Goal: Find specific page/section: Find specific page/section

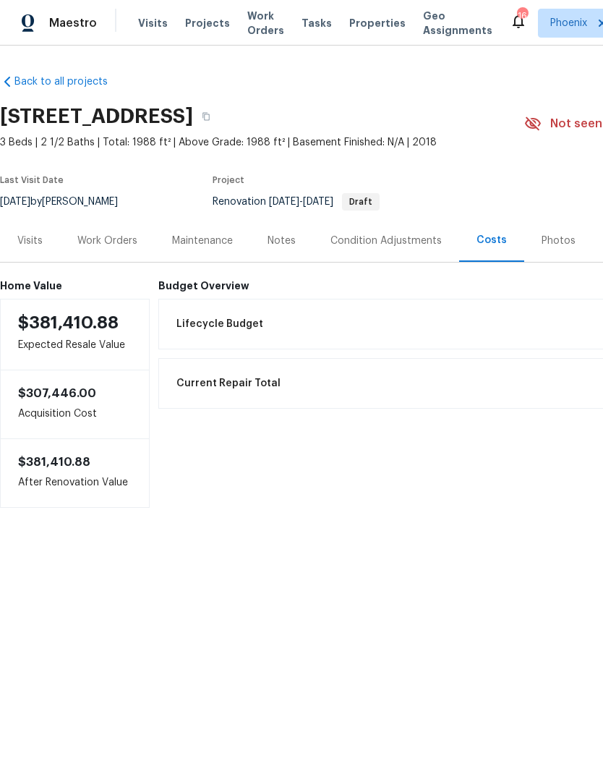
click at [258, 29] on span "Work Orders" at bounding box center [265, 23] width 37 height 29
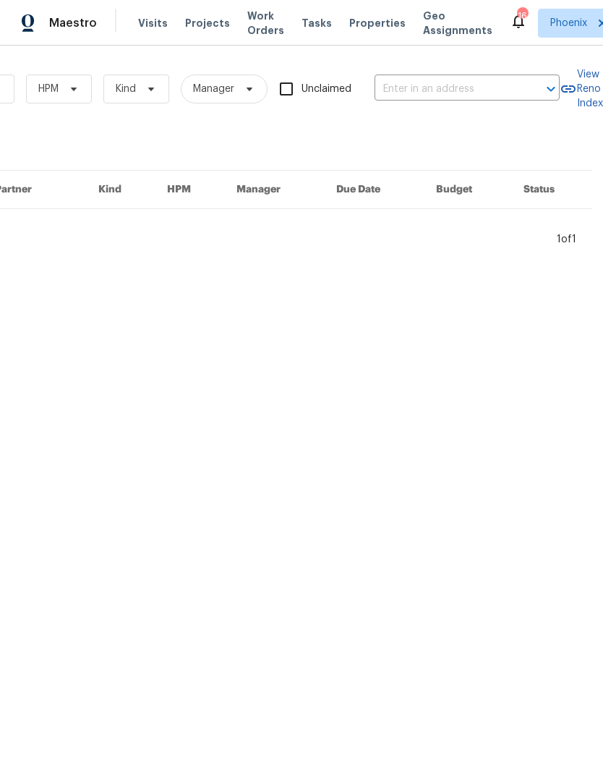
scroll to position [0, 238]
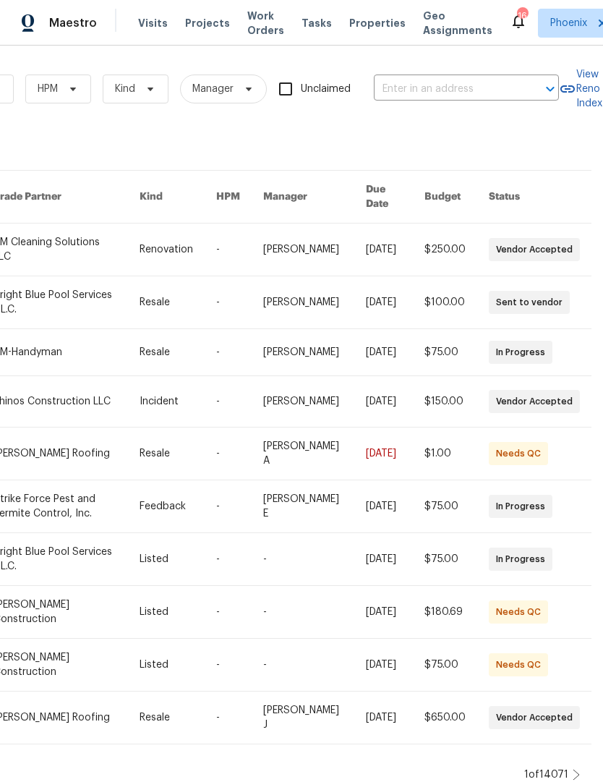
click at [457, 81] on input "text" at bounding box center [446, 89] width 145 height 22
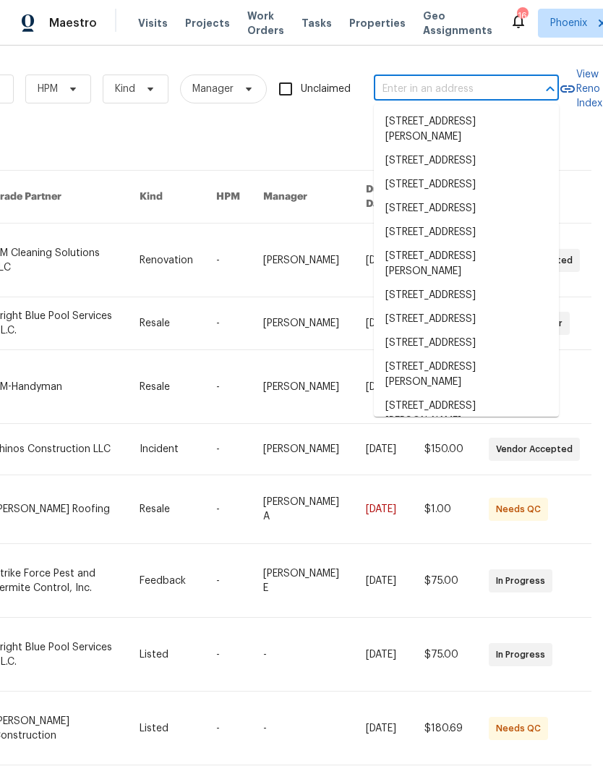
click at [412, 84] on input "text" at bounding box center [446, 89] width 145 height 22
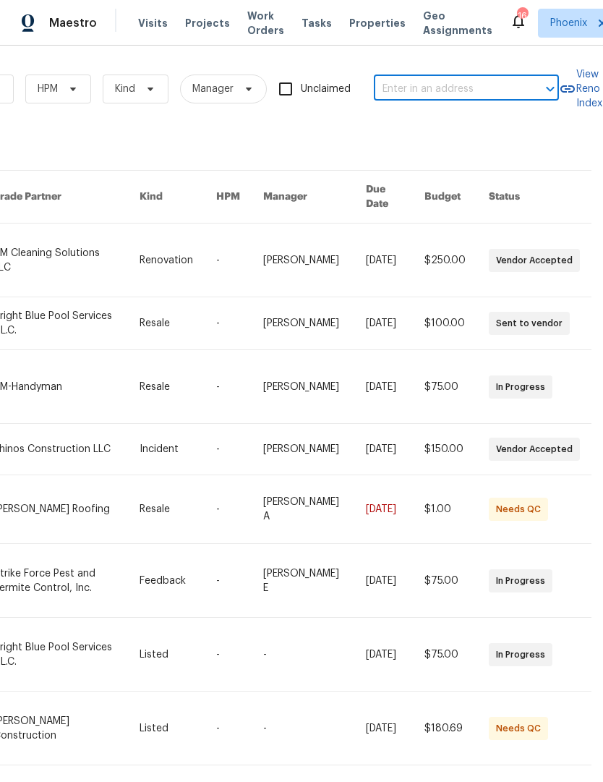
paste input "297 W Tamarack Dr, San Tan Valley, AZ 85140"
type input "297 W Tamarack Dr, San Tan Valley, AZ 85140"
click at [459, 128] on li "297 W Tamarack Dr, San Tan Valley, AZ 85140" at bounding box center [466, 122] width 185 height 24
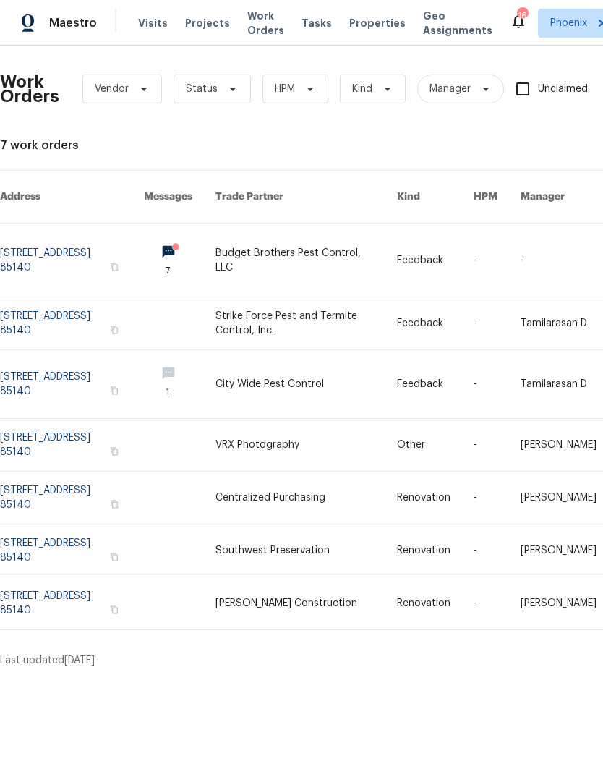
click at [80, 246] on link at bounding box center [72, 260] width 144 height 73
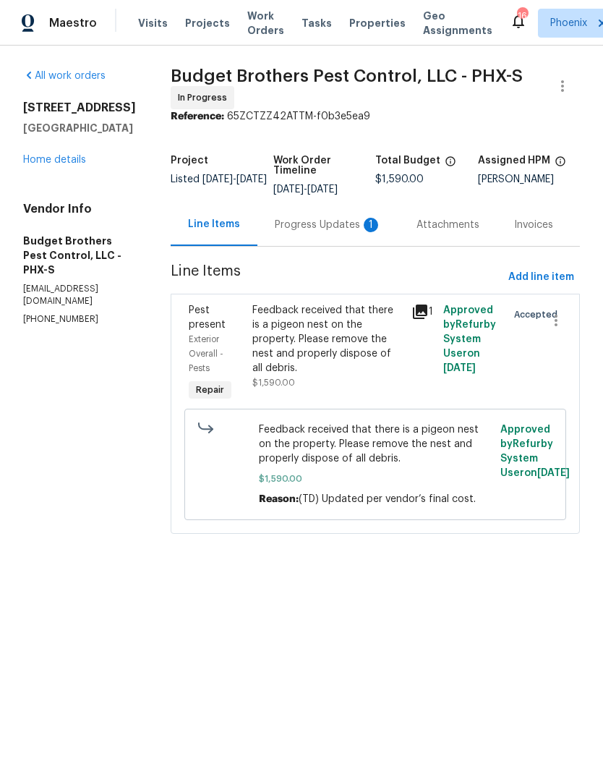
click at [322, 232] on div "Progress Updates 1" at bounding box center [328, 225] width 107 height 14
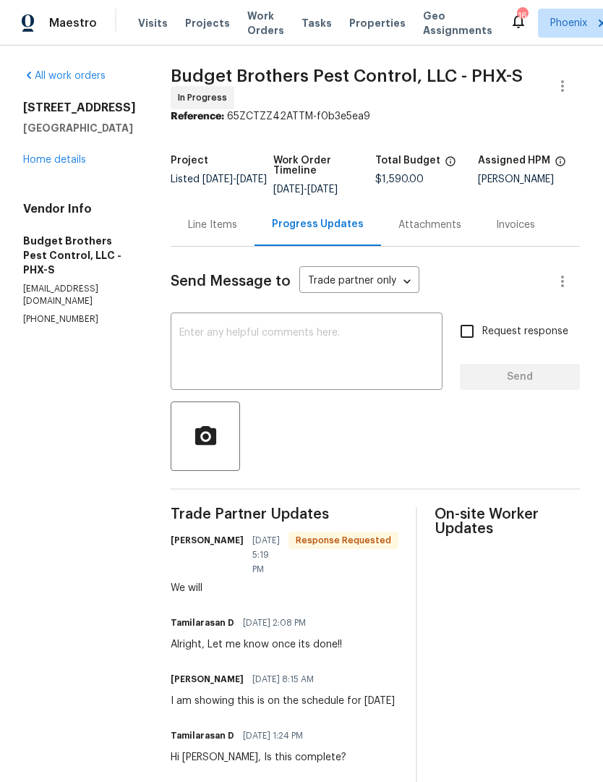
click at [237, 232] on div "Line Items" at bounding box center [212, 225] width 49 height 14
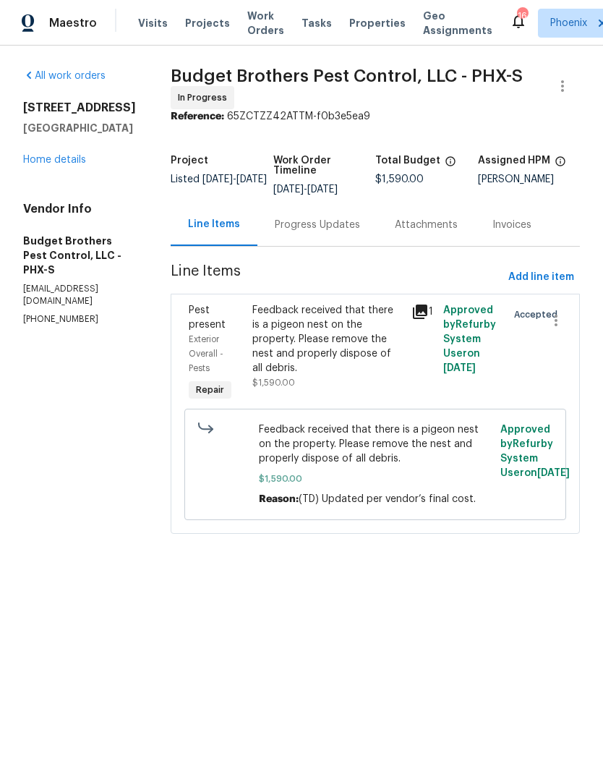
click at [349, 373] on div "Feedback received that there is a pigeon nest on the property. Please remove th…" at bounding box center [327, 339] width 150 height 72
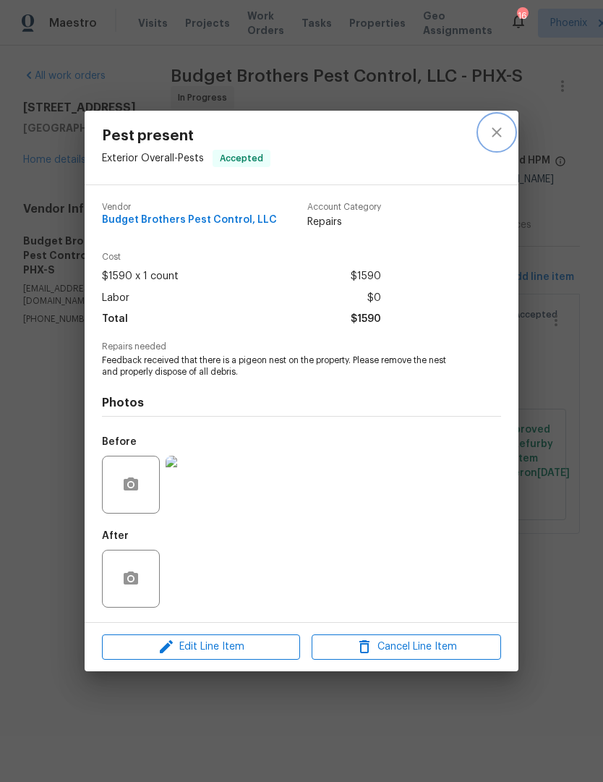
click at [490, 134] on icon "close" at bounding box center [496, 132] width 17 height 17
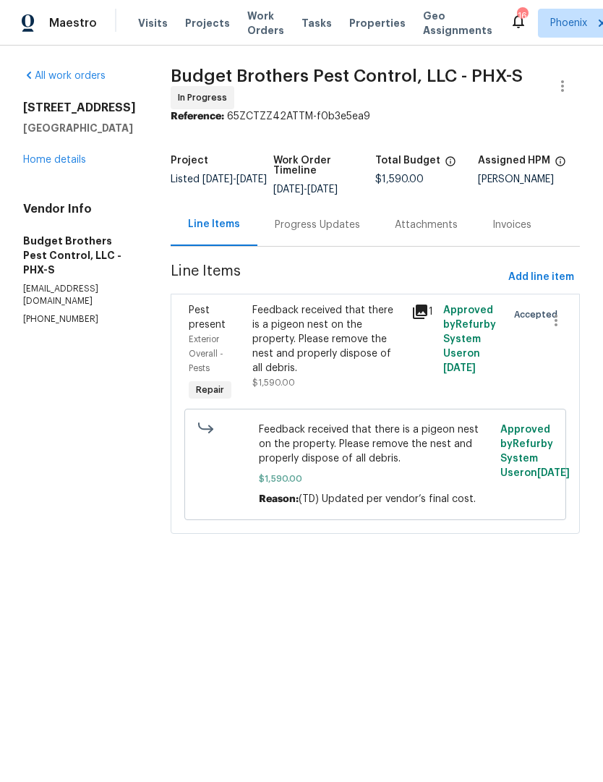
click at [77, 155] on link "Home details" at bounding box center [54, 160] width 63 height 10
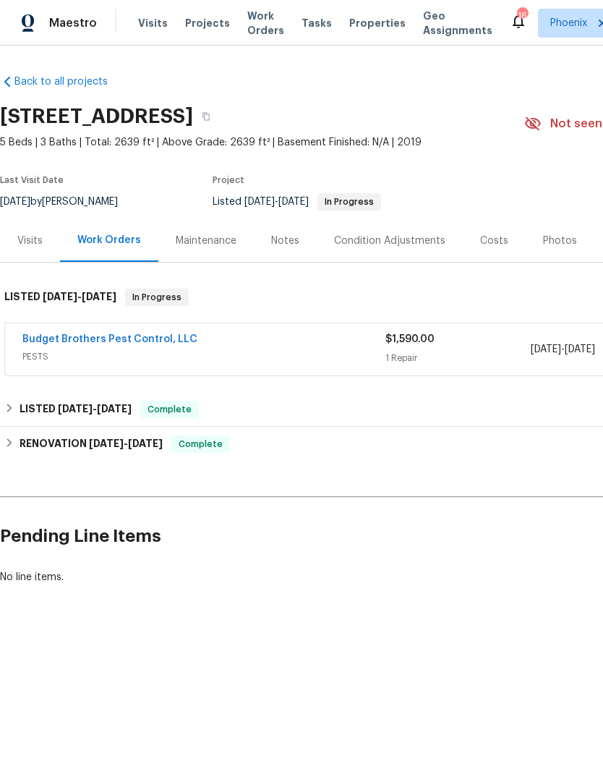
click at [218, 243] on div "Maintenance" at bounding box center [206, 241] width 61 height 14
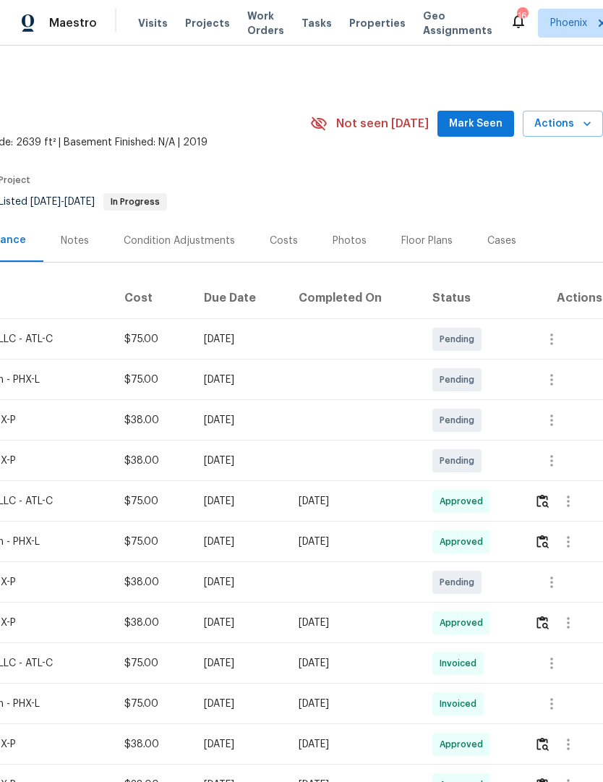
scroll to position [0, 214]
click at [255, 25] on span "Work Orders" at bounding box center [265, 23] width 37 height 29
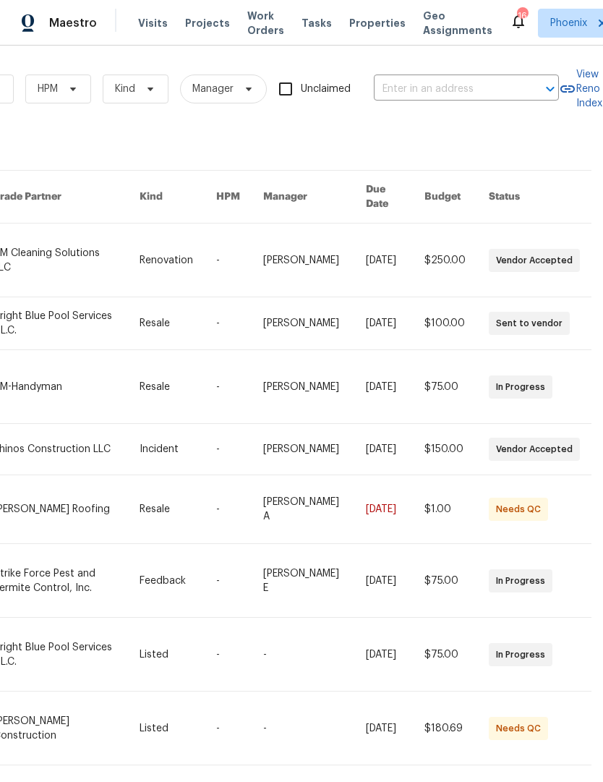
scroll to position [0, 238]
click at [433, 91] on input "text" at bounding box center [446, 89] width 145 height 22
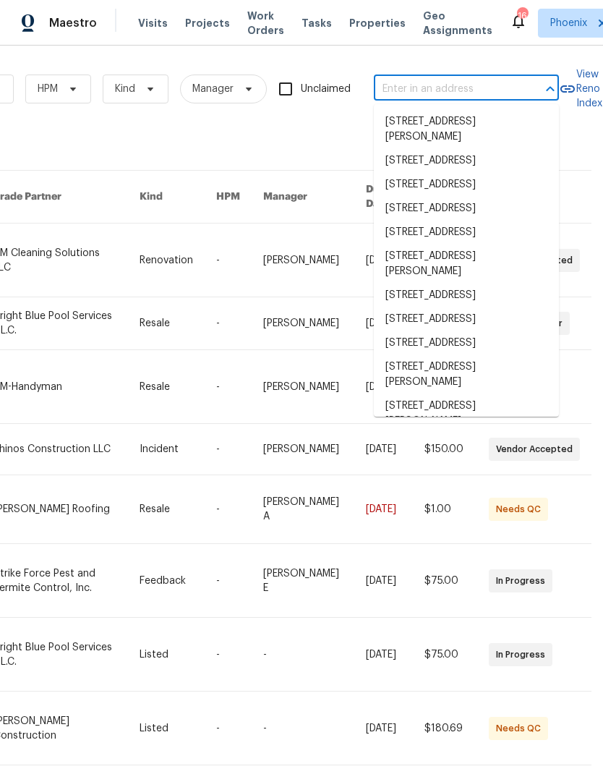
click at [433, 86] on input "text" at bounding box center [446, 89] width 145 height 22
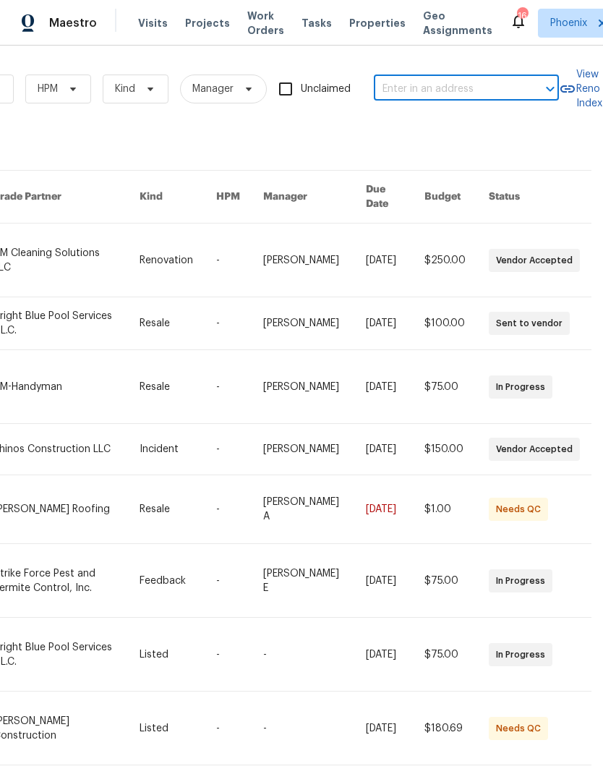
paste input "323 E Senna Way, San Tan Valley, AZ 85143"
type input "323 E Senna Way, San Tan Valley, AZ 85143"
click at [441, 130] on li "323 E Senna Way, San Tan Valley, AZ 85143" at bounding box center [466, 129] width 185 height 39
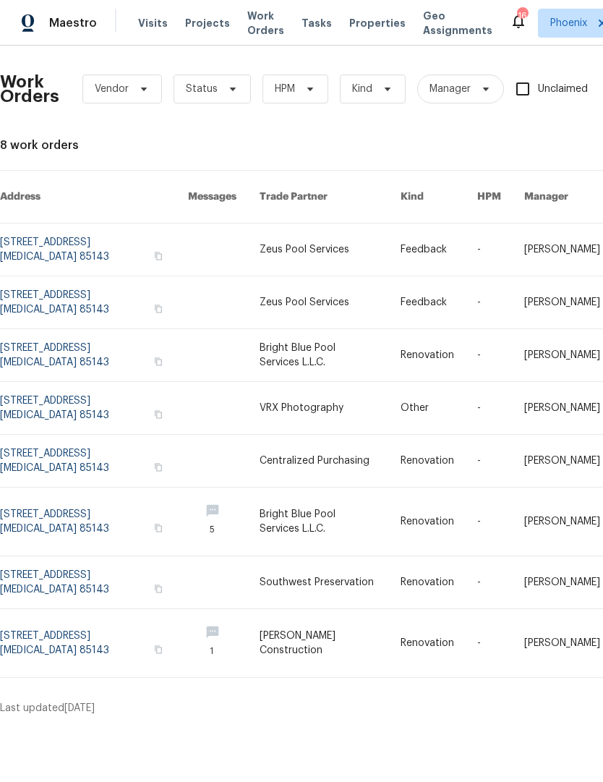
click at [109, 232] on link at bounding box center [94, 250] width 188 height 52
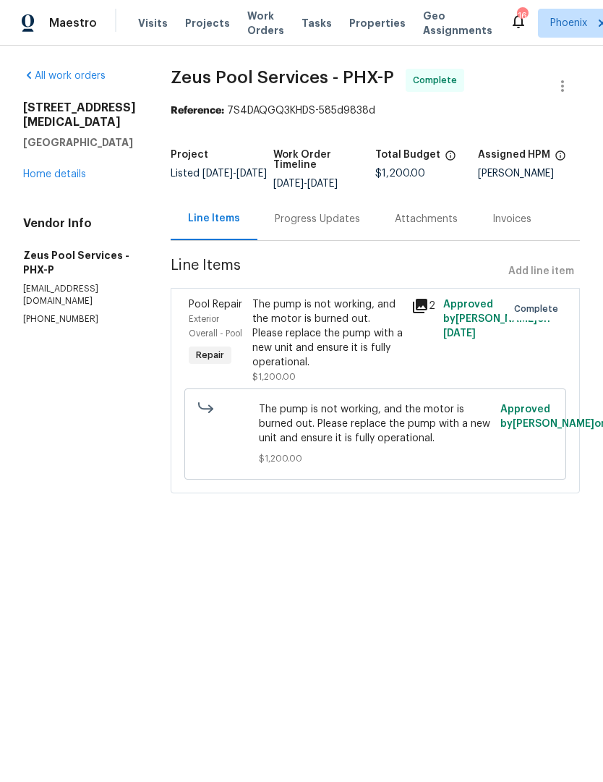
click at [63, 171] on link "Home details" at bounding box center [54, 174] width 63 height 10
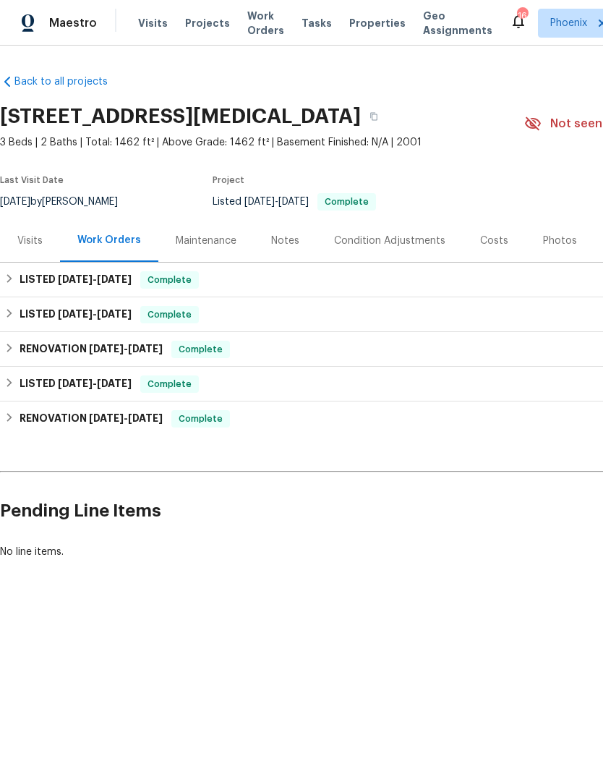
click at [214, 245] on div "Maintenance" at bounding box center [206, 241] width 61 height 14
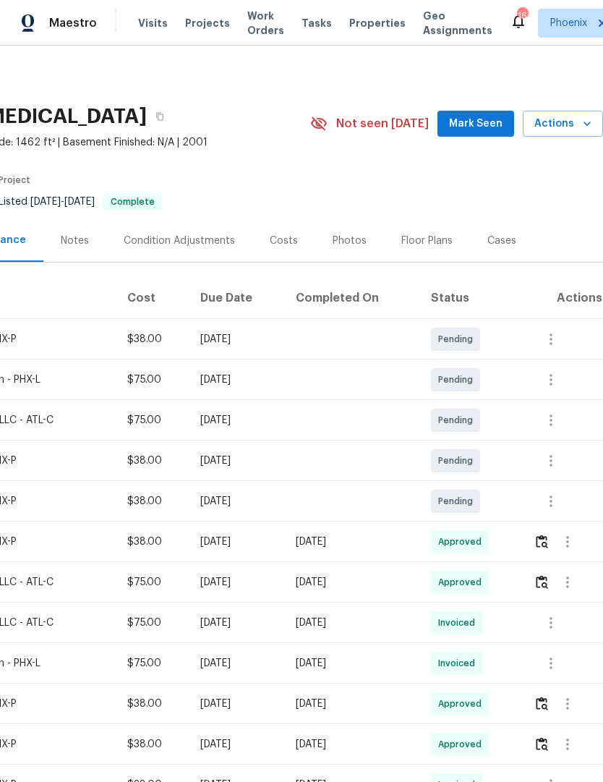
scroll to position [0, 214]
click at [572, 544] on icon "button" at bounding box center [567, 541] width 17 height 17
click at [528, 567] on li "View details" at bounding box center [540, 566] width 101 height 24
